Goal: Information Seeking & Learning: Learn about a topic

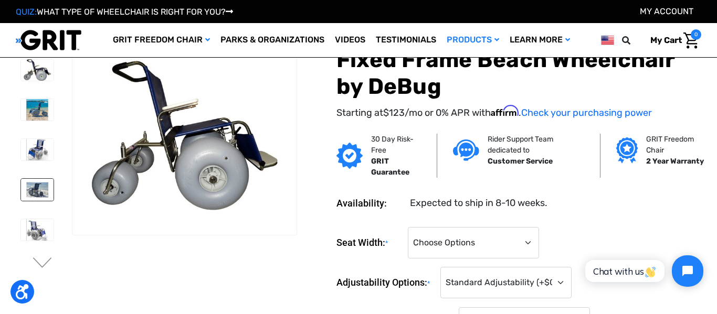
click at [23, 188] on img at bounding box center [37, 190] width 33 height 22
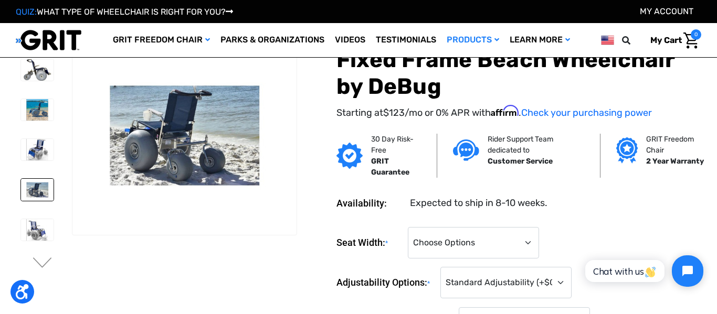
click at [29, 218] on li at bounding box center [37, 230] width 42 height 32
click at [37, 233] on img at bounding box center [37, 230] width 33 height 22
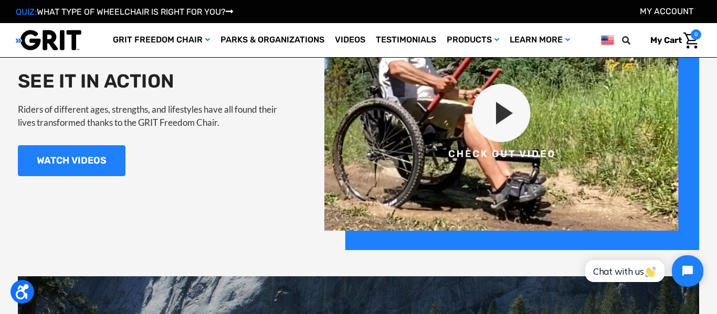
scroll to position [1066, 0]
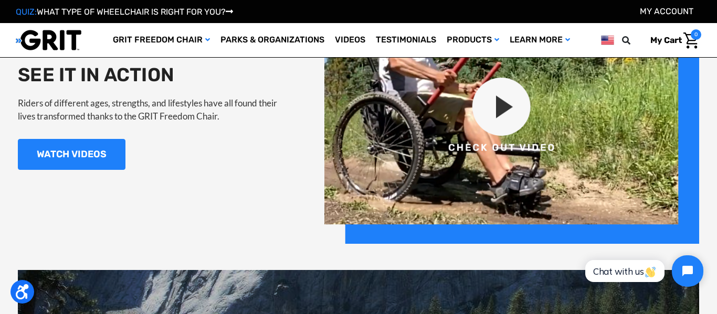
click at [503, 118] on img at bounding box center [511, 116] width 375 height 255
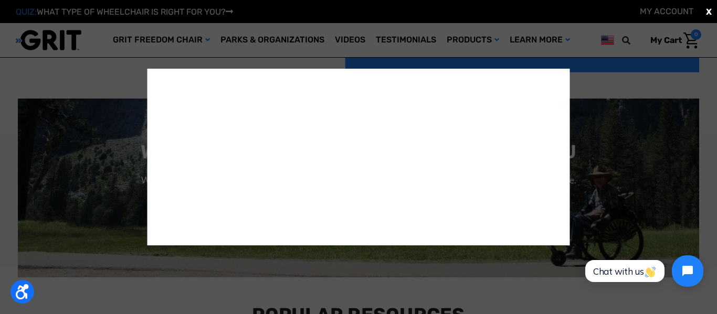
scroll to position [1242, 0]
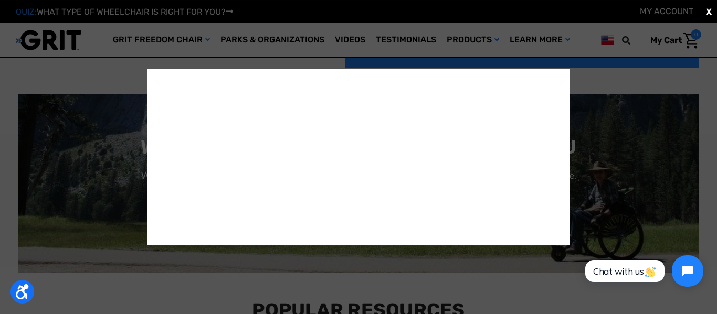
click at [659, 67] on div "X" at bounding box center [358, 157] width 717 height 314
